Goal: Task Accomplishment & Management: Use online tool/utility

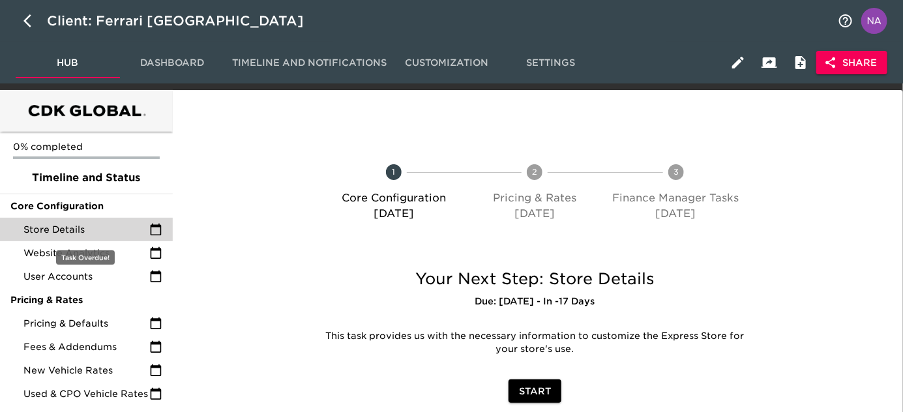
click at [83, 229] on span "Store Details" at bounding box center [86, 229] width 126 height 13
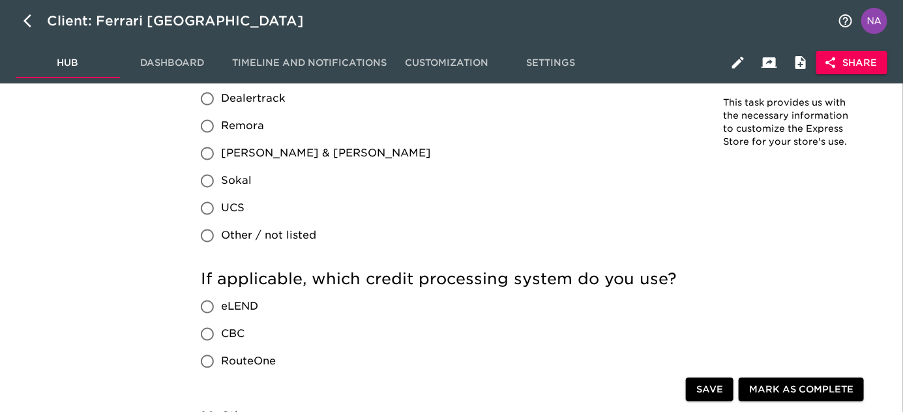
scroll to position [900, 0]
click at [27, 22] on icon "button" at bounding box center [27, 20] width 8 height 13
select select "10"
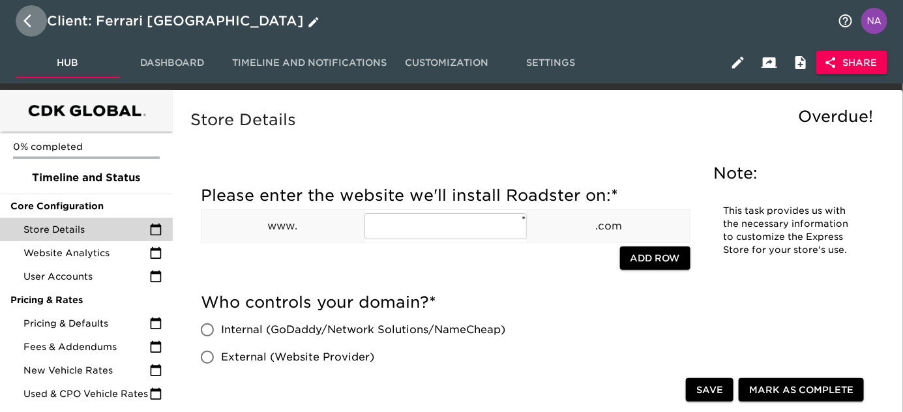
click at [26, 22] on icon "button" at bounding box center [27, 20] width 8 height 13
select select "10"
